Goal: Navigation & Orientation: Understand site structure

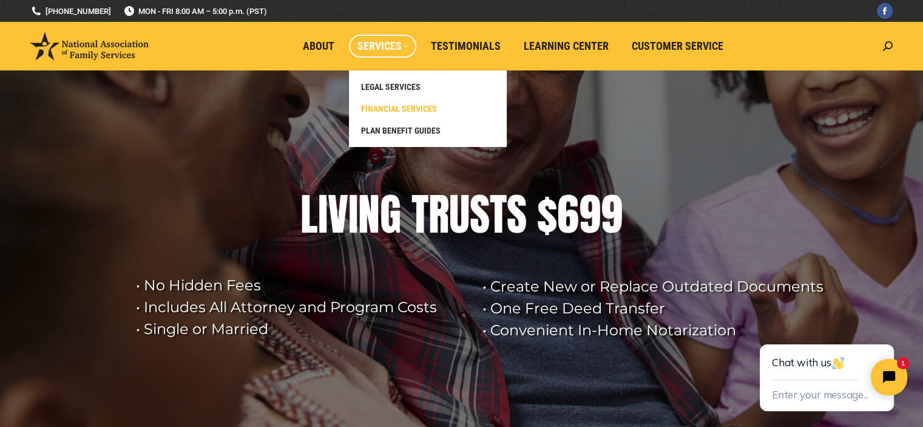
click at [398, 106] on span "FINANCIAL SERVICES" at bounding box center [399, 108] width 76 height 11
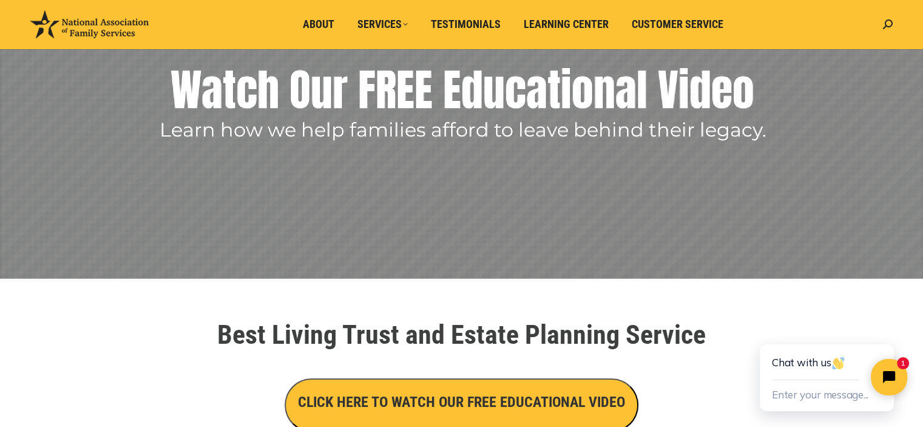
scroll to position [243, 0]
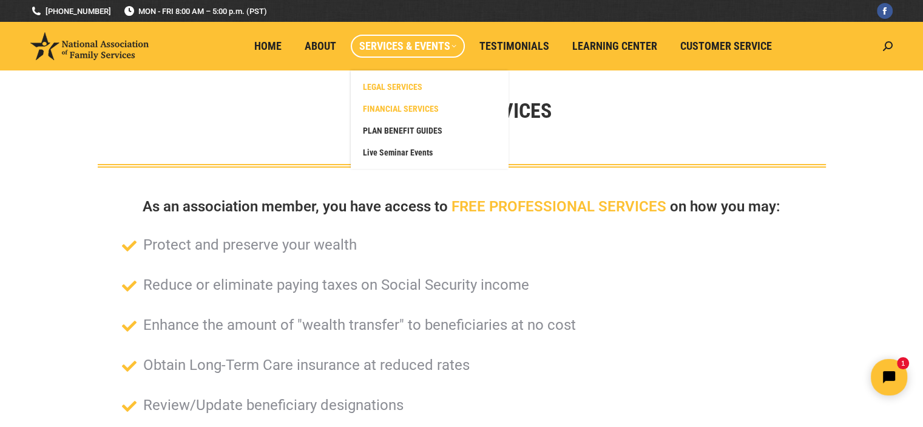
click at [399, 89] on span "LEGAL SERVICES" at bounding box center [392, 86] width 59 height 11
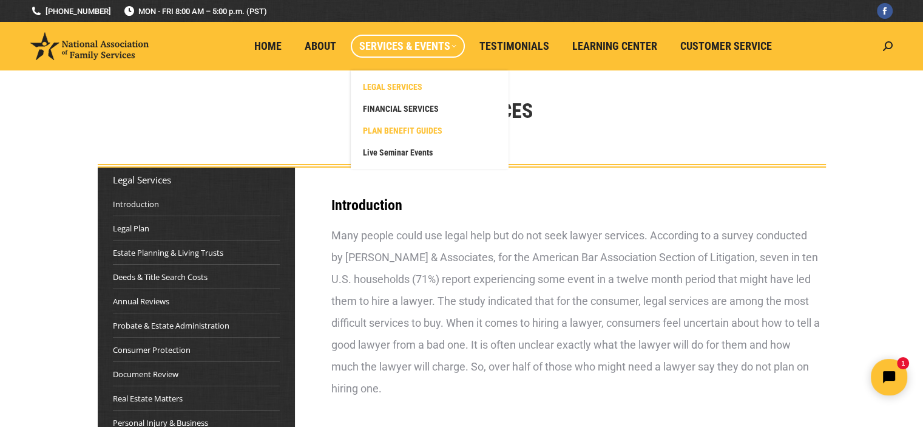
click at [424, 125] on span "PLAN BENEFIT GUIDES" at bounding box center [402, 130] width 79 height 11
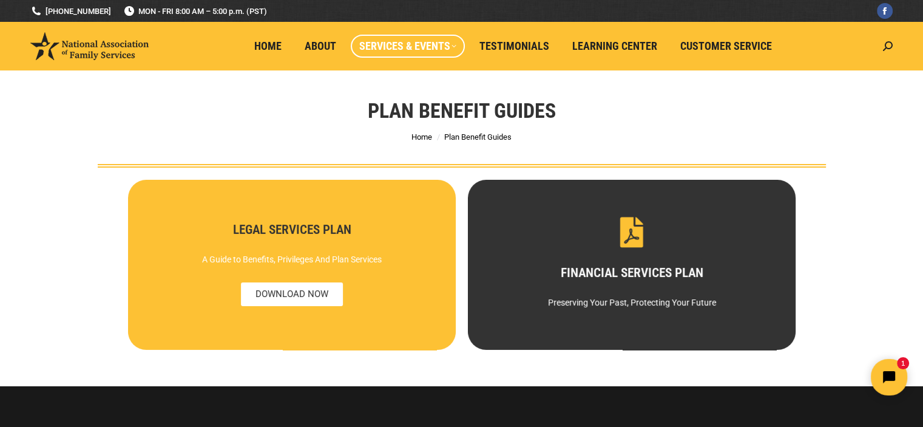
click at [320, 240] on div "LEGAL SERVICES PLAN A Guide to Benefits, Privileges And Plan Services DOWNLOAD …" at bounding box center [291, 264] width 285 height 83
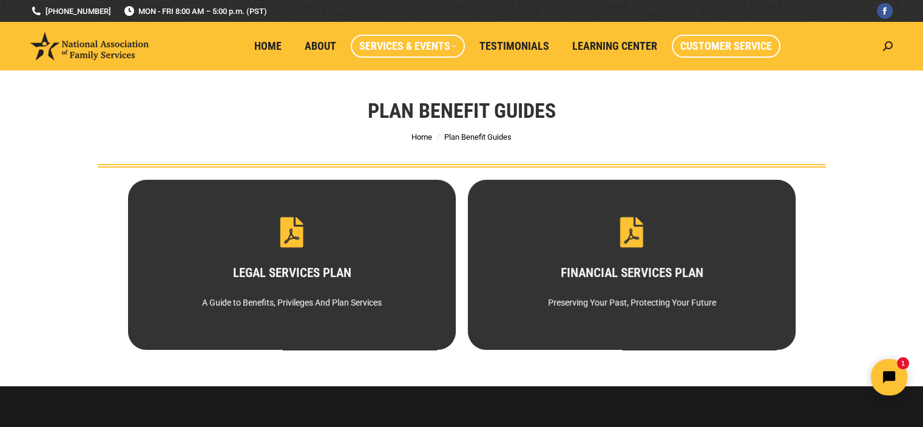
click at [692, 52] on span "Customer Service" at bounding box center [726, 45] width 92 height 13
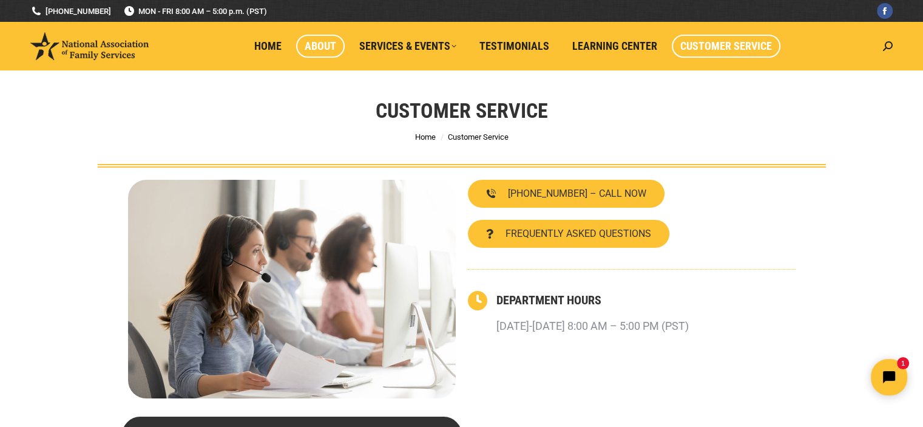
click at [323, 46] on span "About" at bounding box center [321, 45] width 32 height 13
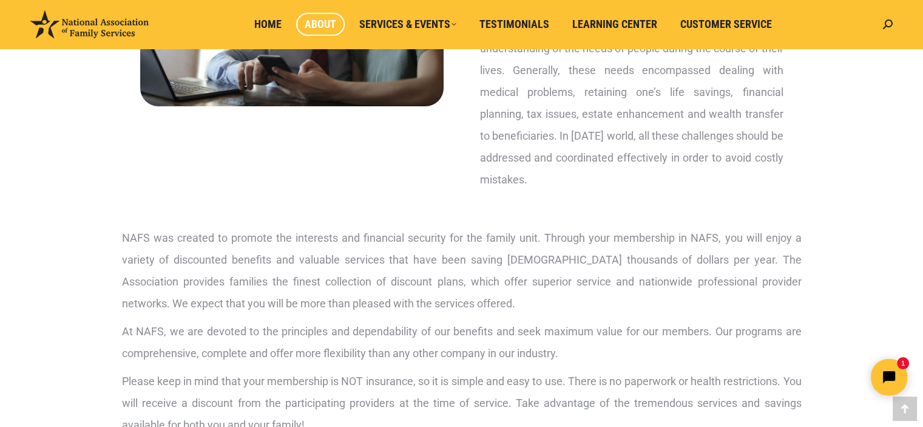
scroll to position [182, 0]
